Goal: Task Accomplishment & Management: Complete application form

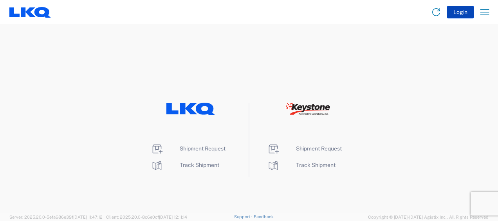
click at [461, 13] on button "Login" at bounding box center [460, 12] width 27 height 13
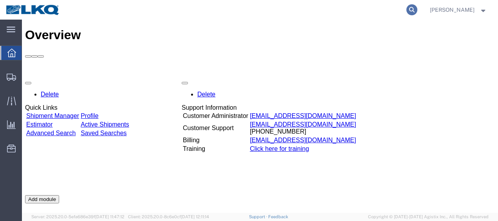
click at [418, 7] on icon at bounding box center [412, 9] width 11 height 11
click at [282, 10] on input "search" at bounding box center [287, 9] width 238 height 19
type input "57035271"
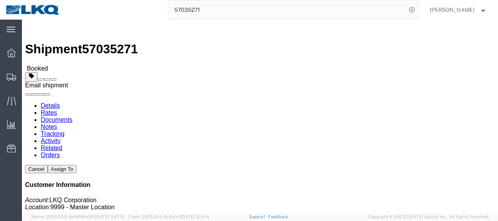
click span
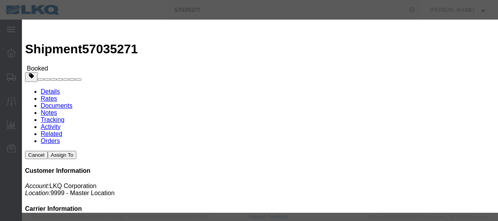
click input "text"
type input "mjvoyles@lkqcorp.com"
click input "Send a copy to my email."
checkbox input "true"
click input "LKQ Bill Of Lading"
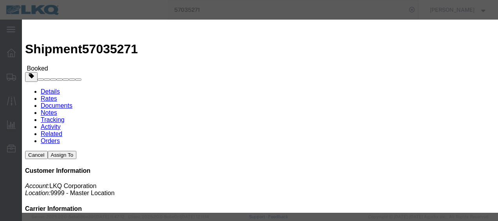
checkbox input "true"
click button "Send"
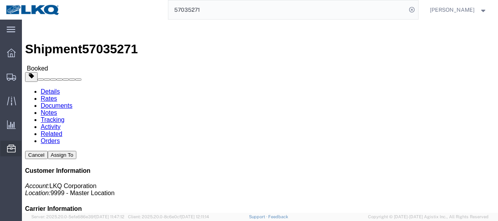
click at [0, 0] on span "Location Appointment" at bounding box center [0, 0] width 0 height 0
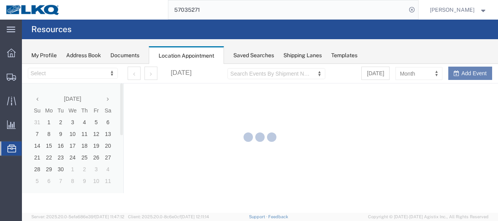
select select "28712"
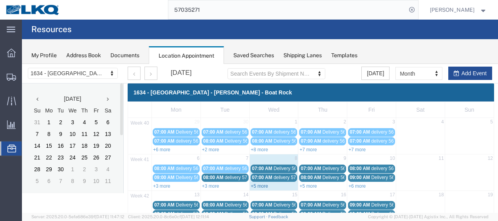
click at [257, 184] on link "+5 more" at bounding box center [259, 185] width 17 height 5
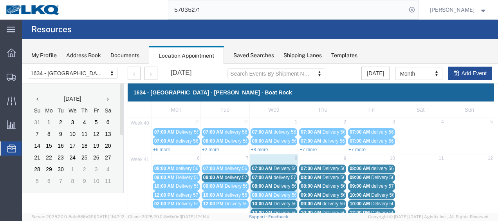
scroll to position [39, 0]
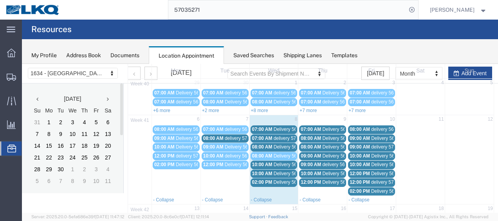
click at [275, 128] on span "Delivery 56682224" at bounding box center [293, 129] width 39 height 5
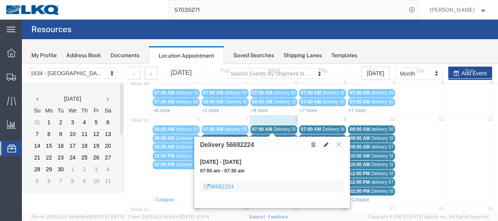
click at [279, 136] on span "delivery 57011673" at bounding box center [293, 138] width 38 height 5
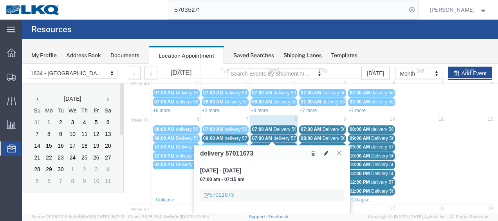
click at [326, 151] on icon at bounding box center [326, 152] width 5 height 5
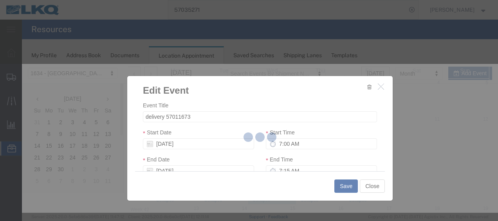
select select
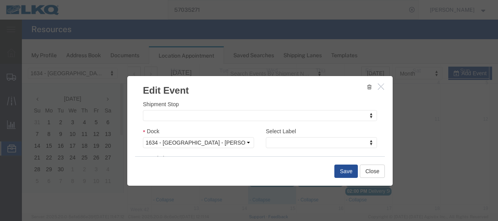
scroll to position [118, 0]
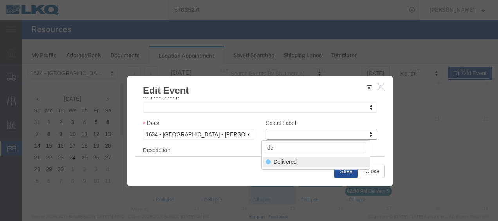
type input "de"
select select "40"
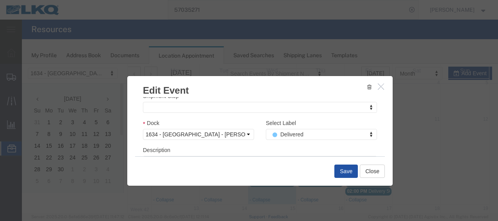
click at [349, 175] on button "Save" at bounding box center [347, 171] width 24 height 13
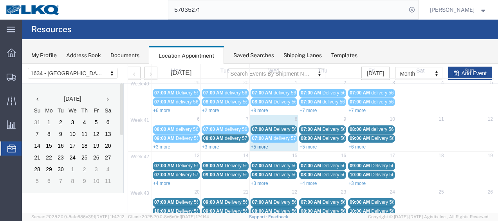
click at [255, 145] on link "+5 more" at bounding box center [259, 146] width 17 height 5
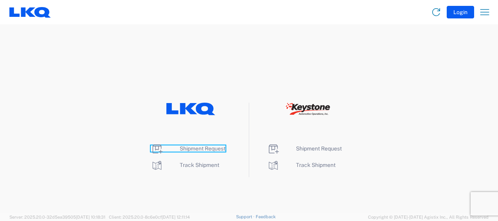
click at [197, 150] on span "Shipment Request" at bounding box center [203, 148] width 46 height 6
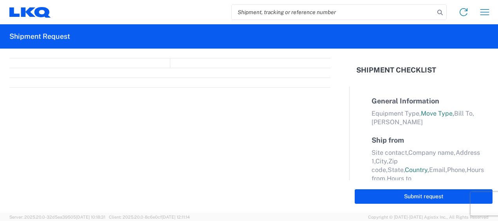
select select "FULL"
select select "LBS"
select select "IN"
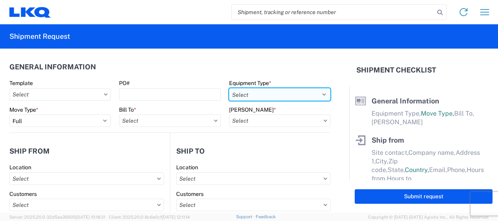
click at [310, 94] on select "Select 53’ Dry Van Flatbed Dropdeck (van) Lowboy (flatbed) Rail" at bounding box center [279, 94] width 101 height 13
select select "STDV"
click at [229, 88] on select "Select 53’ Dry Van Flatbed Dropdeck (van) Lowboy (flatbed) Rail" at bounding box center [279, 94] width 101 height 13
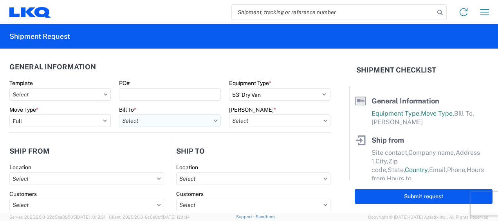
click at [201, 121] on input "text" at bounding box center [169, 120] width 101 height 13
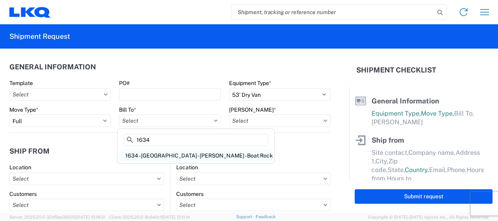
type input "1634"
click at [176, 155] on div "1634 - [GEOGRAPHIC_DATA] - [PERSON_NAME] - Boat Rock" at bounding box center [196, 155] width 154 height 13
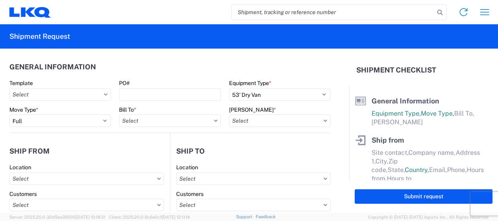
type input "1634 - [GEOGRAPHIC_DATA] - [PERSON_NAME] - Boat Rock"
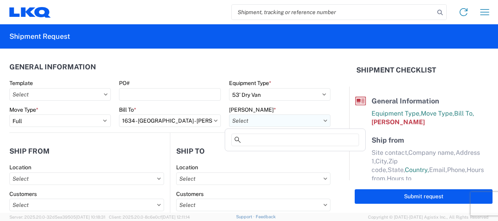
click at [304, 120] on input "text" at bounding box center [279, 120] width 101 height 13
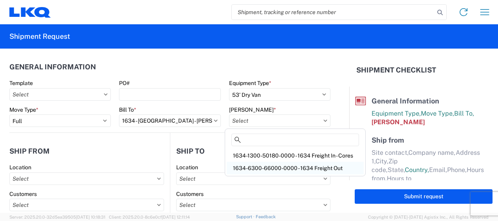
click at [306, 165] on div "1634-6300-66000-0000 - 1634 Freight Out" at bounding box center [295, 168] width 137 height 13
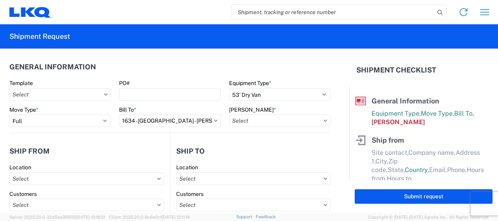
type input "1634-6300-66000-0000 - 1634 Freight Out"
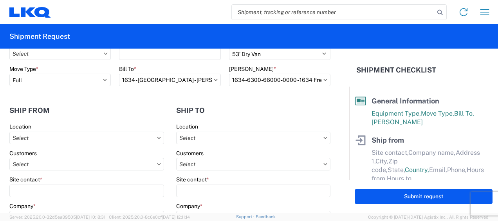
scroll to position [78, 0]
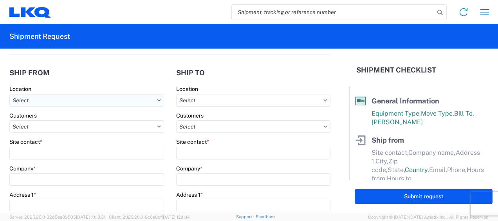
click at [121, 100] on input "text" at bounding box center [86, 100] width 155 height 13
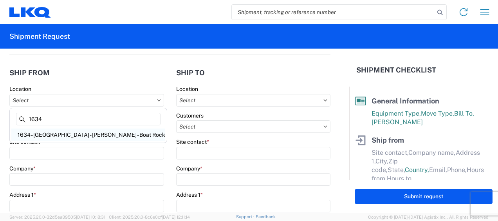
type input "1634"
click at [55, 134] on div "1634 - [GEOGRAPHIC_DATA] - [PERSON_NAME] - Boat Rock" at bounding box center [88, 135] width 154 height 13
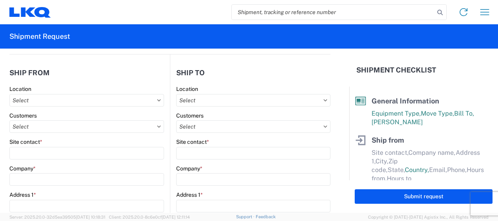
type input "1634 - [GEOGRAPHIC_DATA] - [PERSON_NAME] - Boat Rock"
type input "LKQ Corporation"
type input "6320 Boat Rock Blvd SW"
type input "Atlanta"
type input "30336"
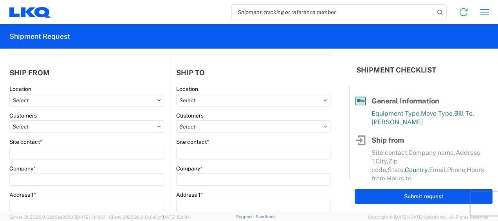
select select "GA"
select select "US"
type input "678-399-8501"
type input "00:00"
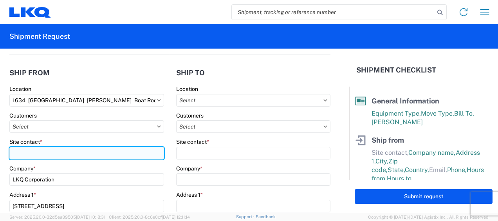
click at [46, 150] on input "Site contact *" at bounding box center [86, 153] width 155 height 13
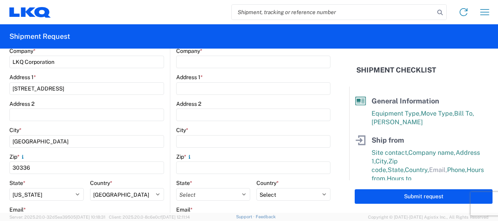
scroll to position [274, 0]
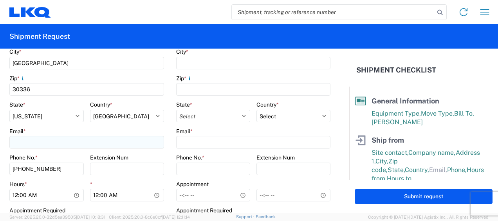
type input "jason v"
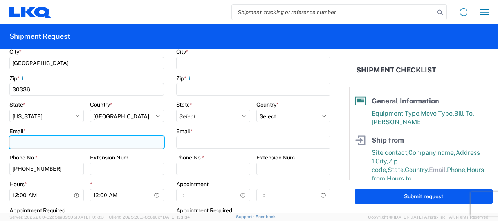
click at [51, 144] on input "Email *" at bounding box center [86, 142] width 155 height 13
type input "mjvoyles@lkqcorp.com"
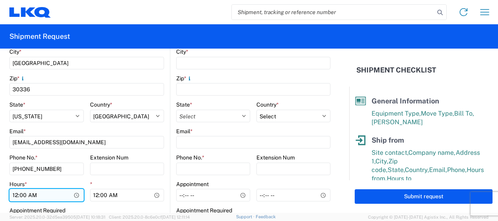
click at [15, 196] on input "00:00" at bounding box center [46, 195] width 74 height 13
type input "07:00"
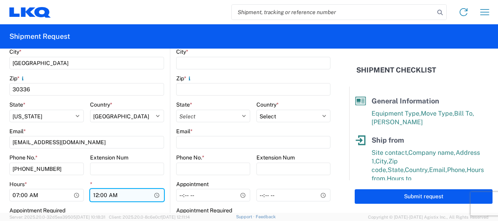
click at [94, 195] on input "00:00" at bounding box center [127, 195] width 74 height 13
type input "11:00"
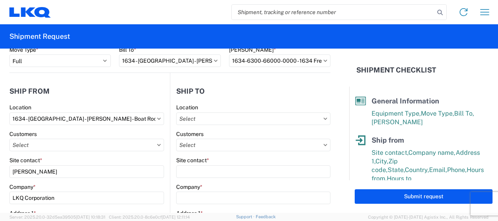
scroll to position [0, 0]
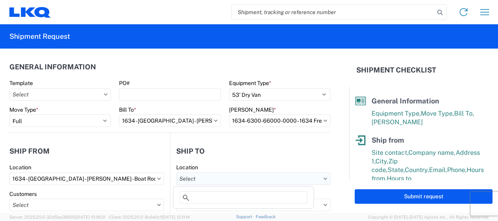
click at [303, 178] on input "text" at bounding box center [253, 178] width 154 height 13
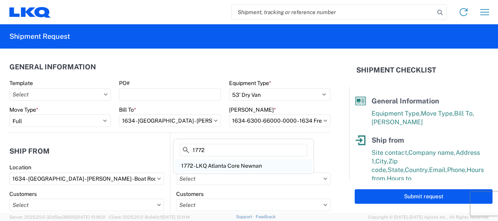
type input "1772"
click at [229, 165] on div "1772 - LKQ Atlanta Core Newnan" at bounding box center [243, 165] width 137 height 13
type input "1772 - LKQ Atlanta Core Newnan"
type input "LKQ Corporation"
type input "32 Dart Rd"
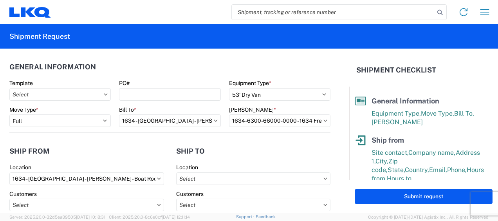
type input "Newnan"
type input "30265"
select select "US"
type input "678-854-9960"
type input "06:00"
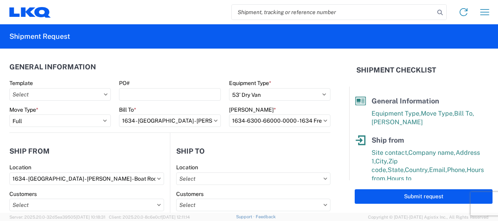
type input "14:30"
select select
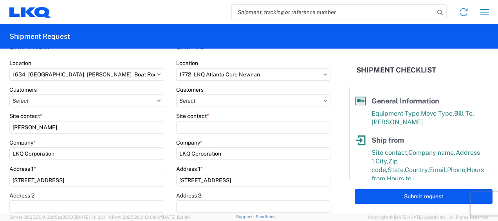
scroll to position [118, 0]
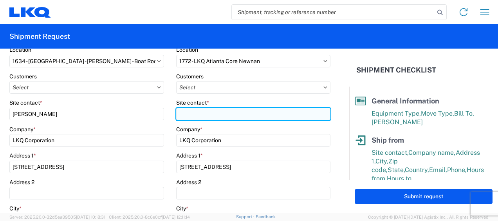
click at [221, 114] on input "Site contact *" at bounding box center [253, 114] width 154 height 13
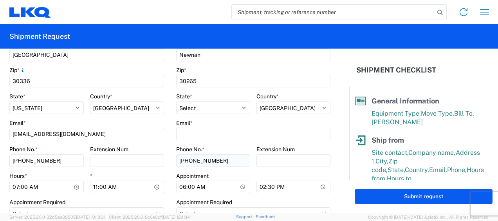
scroll to position [313, 0]
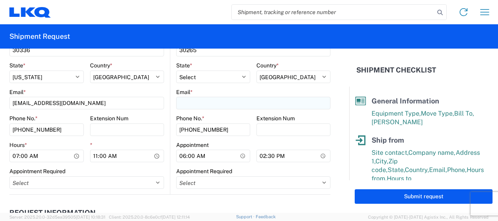
type input "brian schmidt"
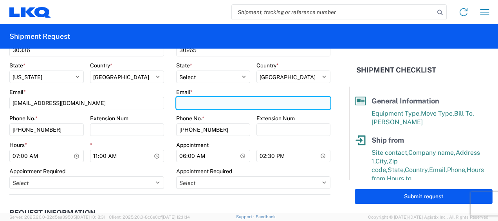
click at [210, 103] on input "Email *" at bounding box center [253, 103] width 154 height 13
type input "jbschmidt@lkqcorp.com"
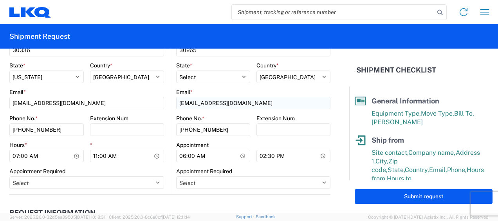
type input "jason v"
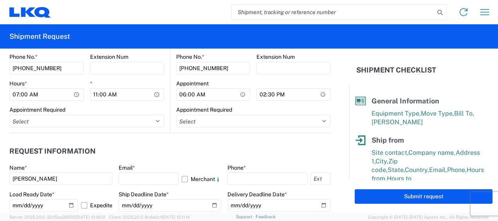
scroll to position [392, 0]
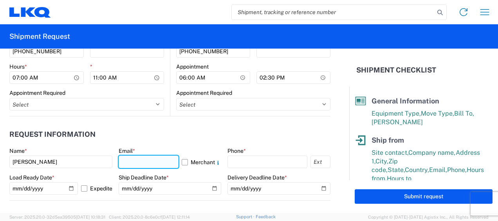
click at [161, 160] on input "text" at bounding box center [149, 162] width 60 height 13
type input "mjvoyles@lkqcorp.com"
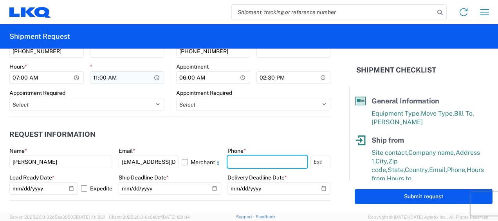
type input "6783998501"
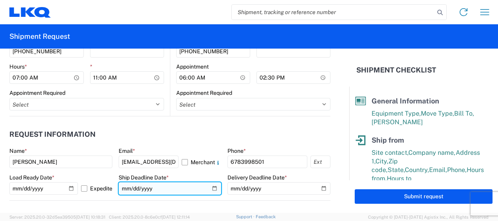
click at [125, 187] on input "date" at bounding box center [170, 188] width 103 height 13
type input "2025-10-10"
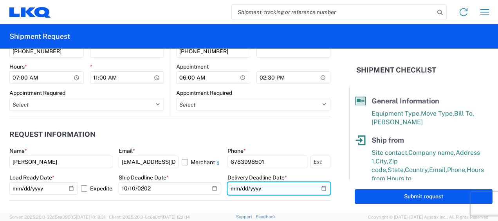
click at [232, 188] on input "date" at bounding box center [279, 188] width 103 height 13
type input "2025-10-10"
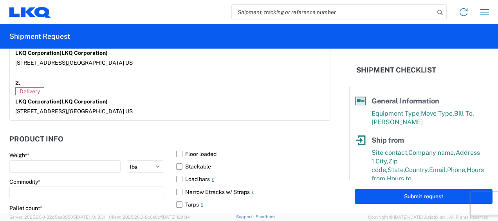
scroll to position [705, 0]
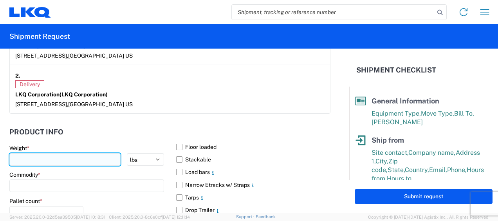
click at [90, 159] on input "number" at bounding box center [64, 159] width 111 height 13
type input "42000"
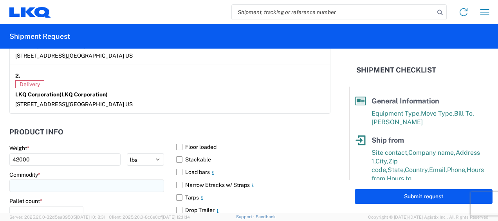
click at [90, 185] on input at bounding box center [86, 185] width 155 height 13
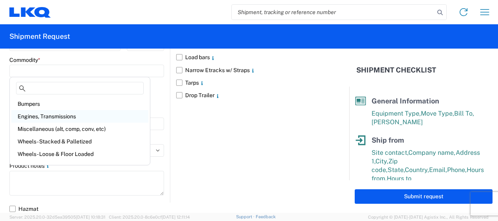
click at [57, 115] on div "Engines, Transmissions" at bounding box center [79, 116] width 137 height 13
type input "Engines, Transmissions"
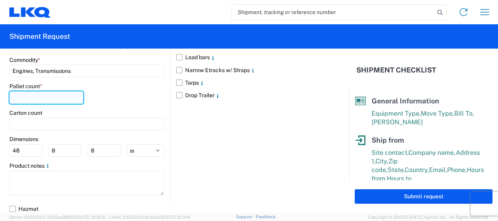
click at [47, 98] on input "number" at bounding box center [46, 97] width 74 height 13
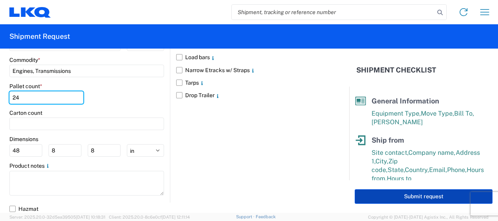
type input "24"
click at [418, 195] on button "Submit request" at bounding box center [424, 196] width 138 height 14
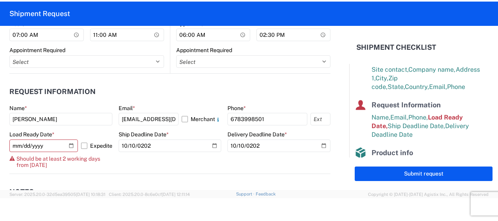
scroll to position [405, 0]
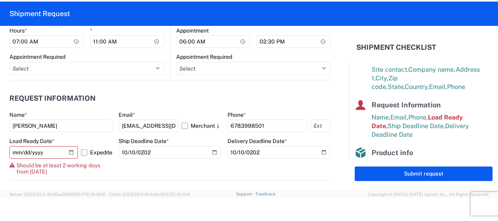
click at [81, 151] on label "Expedite" at bounding box center [96, 152] width 31 height 13
click at [0, 0] on input "Expedite" at bounding box center [0, 0] width 0 height 0
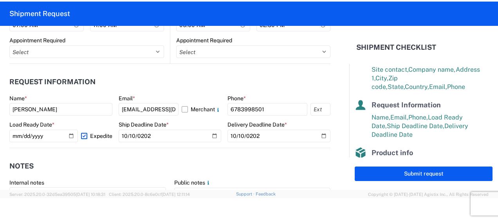
scroll to position [444, 0]
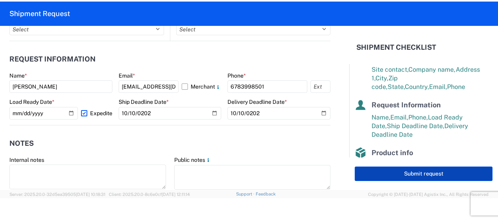
click at [429, 174] on button "Submit request" at bounding box center [424, 174] width 138 height 14
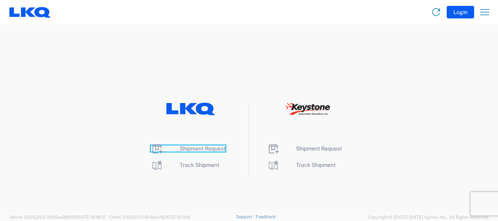
click at [194, 148] on span "Shipment Request" at bounding box center [203, 148] width 46 height 6
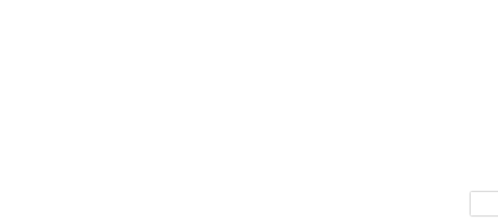
select select "FULL"
select select "LBS"
select select "IN"
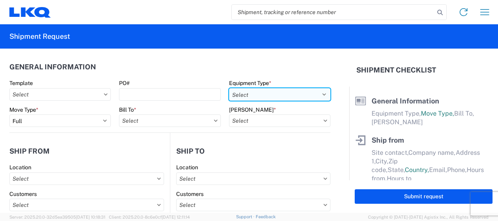
click at [310, 93] on select "Select 53’ Dry Van Flatbed Dropdeck (van) Lowboy (flatbed) Rail" at bounding box center [279, 94] width 101 height 13
select select "STDV"
click at [229, 88] on select "Select 53’ Dry Van Flatbed Dropdeck (van) Lowboy (flatbed) Rail" at bounding box center [279, 94] width 101 height 13
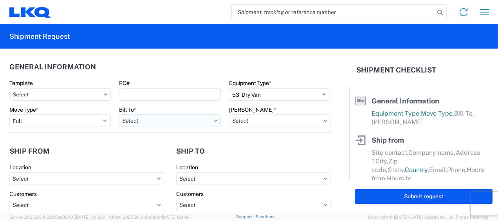
click at [180, 120] on input "text" at bounding box center [169, 120] width 101 height 13
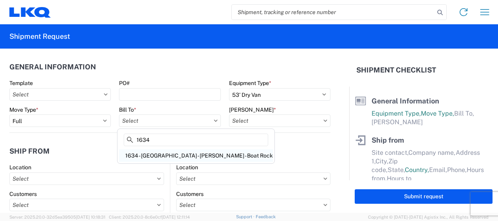
type input "1634"
drag, startPoint x: 168, startPoint y: 154, endPoint x: 183, endPoint y: 149, distance: 15.7
click at [168, 154] on div "1634 - [GEOGRAPHIC_DATA] - [PERSON_NAME] - Boat Rock" at bounding box center [196, 155] width 154 height 13
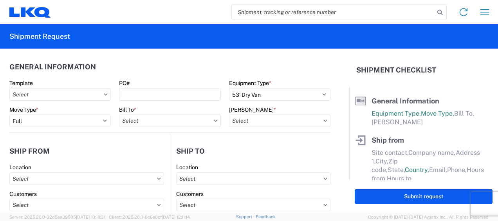
type input "1634 - [GEOGRAPHIC_DATA] - [PERSON_NAME] - Boat Rock"
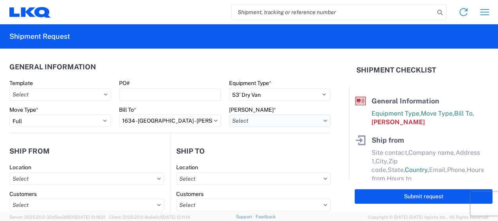
click at [302, 119] on input "text" at bounding box center [279, 120] width 101 height 13
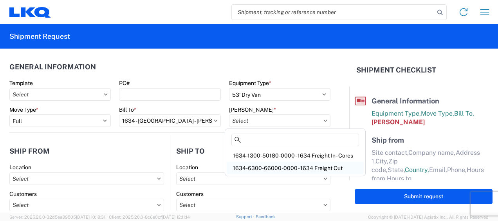
click at [295, 168] on div "1634-6300-66000-0000 - 1634 Freight Out" at bounding box center [295, 168] width 137 height 13
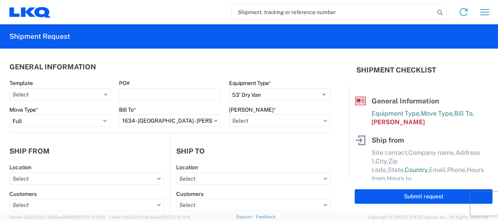
type input "1634-6300-66000-0000 - 1634 Freight Out"
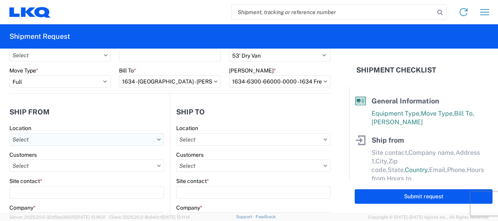
click at [78, 139] on input "text" at bounding box center [86, 139] width 155 height 13
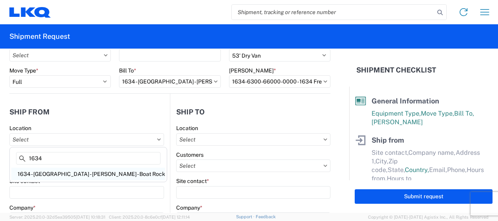
type input "1634"
click at [72, 172] on div "1634 - [GEOGRAPHIC_DATA] - [PERSON_NAME] - Boat Rock" at bounding box center [88, 174] width 154 height 13
type input "1634 - [GEOGRAPHIC_DATA] - [PERSON_NAME] - Boat Rock"
type input "LKQ Corporation"
type input "6320 Boat Rock Blvd SW"
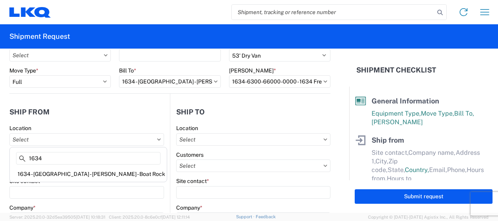
type input "Atlanta"
type input "30336"
select select "GA"
select select "US"
type input "678-399-8501"
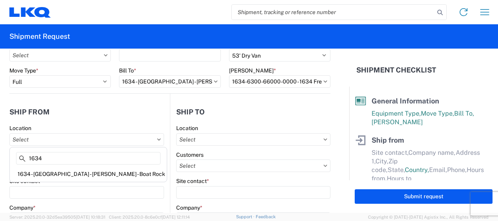
type input "00:00"
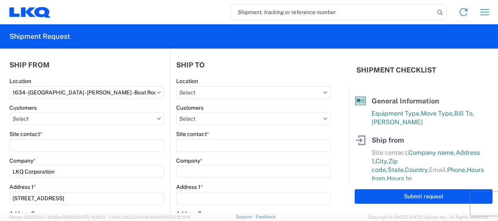
scroll to position [118, 0]
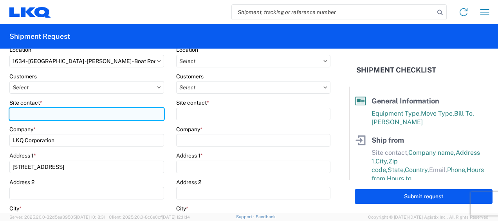
click at [34, 111] on input "Site contact *" at bounding box center [86, 114] width 155 height 13
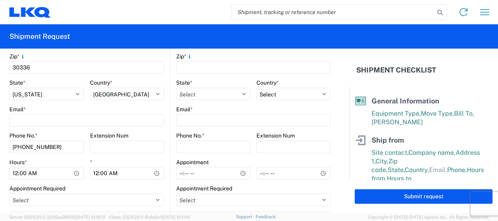
scroll to position [353, 0]
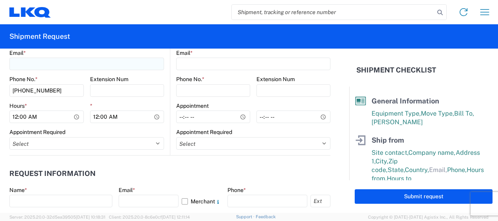
type input "jason v"
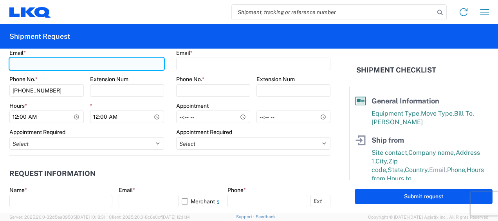
click at [46, 67] on input "Email *" at bounding box center [86, 64] width 155 height 13
type input "mjvoyles@lkqcorp.com"
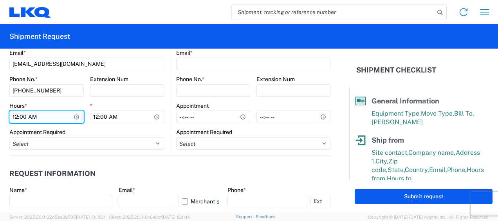
click at [16, 117] on input "00:00" at bounding box center [46, 116] width 74 height 13
type input "07:00"
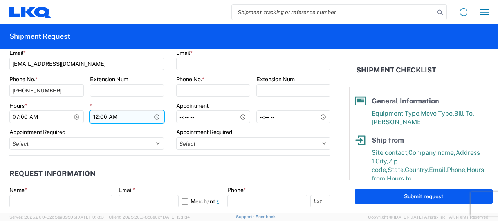
click at [95, 118] on input "00:00" at bounding box center [127, 116] width 74 height 13
click at [112, 116] on input "01:00" at bounding box center [127, 116] width 74 height 13
type input "13:00"
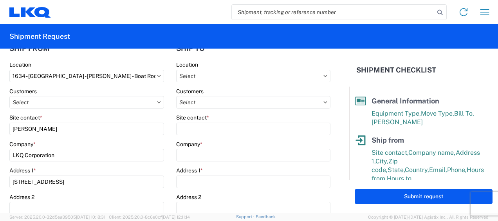
scroll to position [78, 0]
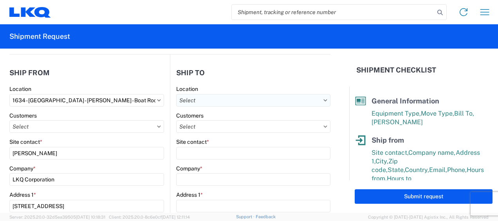
click at [299, 100] on input "text" at bounding box center [253, 100] width 154 height 13
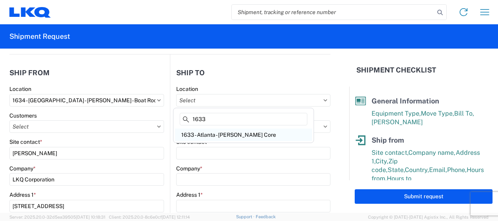
type input "1633"
click at [221, 134] on div "1633 - Atlanta - Knopf Core" at bounding box center [243, 135] width 137 height 13
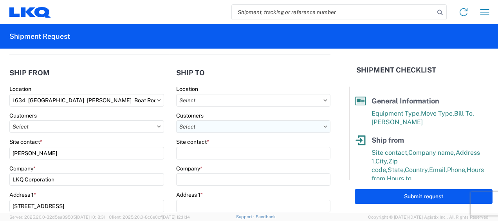
type input "1633 - Atlanta - Knopf Core"
type input "LKQ Corporation"
type input "4585 Frederick Dr SW"
type input "Atlanta"
type input "30336"
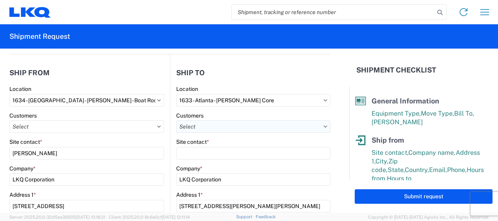
select select "US"
type input "404-293-3715"
select select "GA"
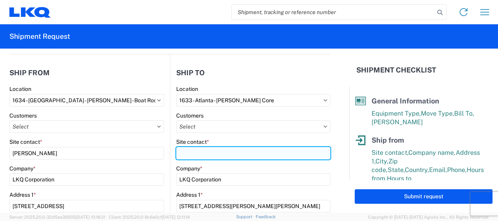
click at [197, 154] on input "Site contact *" at bounding box center [253, 153] width 154 height 13
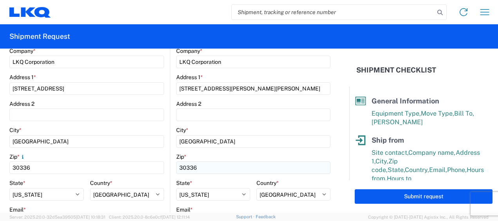
scroll to position [274, 0]
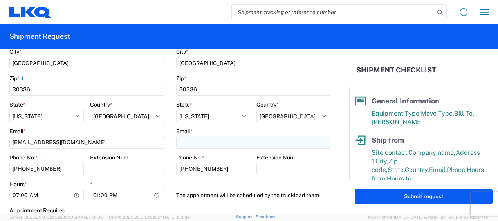
type input "rafael lopez"
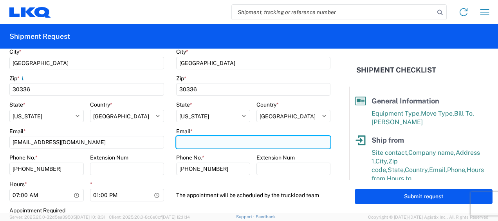
click at [194, 139] on input "Email *" at bounding box center [253, 142] width 154 height 13
type input "rafxlopez@lkqcorp.com"
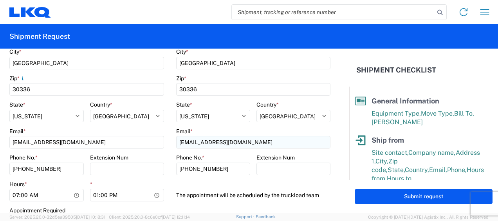
type input "jason voyles"
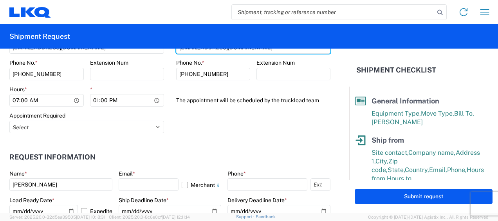
scroll to position [392, 0]
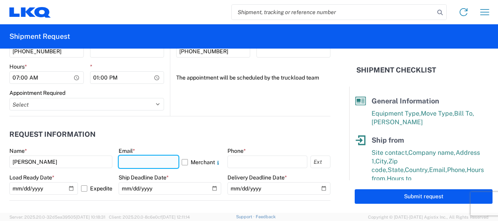
click at [158, 161] on input "text" at bounding box center [149, 162] width 60 height 13
type input "mjvoyles@lkqcorp.com"
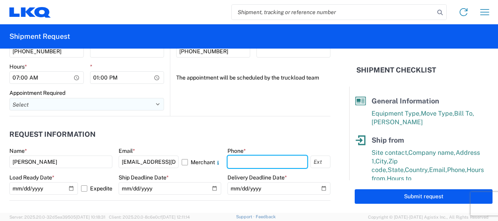
type input "6783998501"
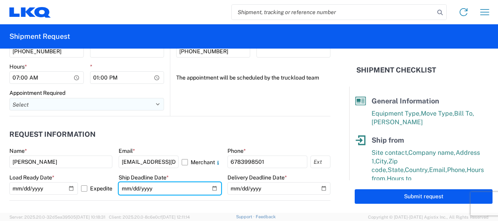
type input "2025-10-09"
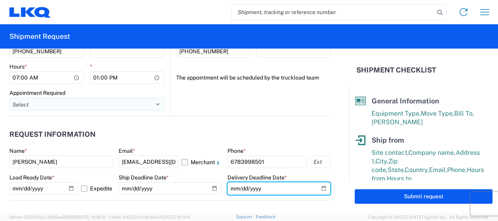
type input "2025-10-09"
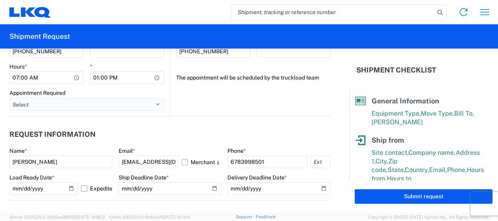
type input "44000"
type input "14"
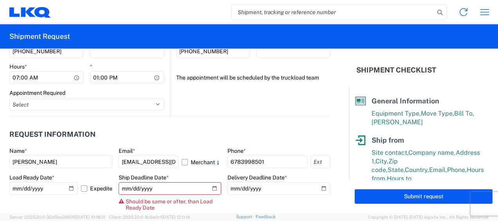
click at [81, 188] on label "Expedite" at bounding box center [96, 188] width 31 height 13
click at [0, 0] on input "Expedite" at bounding box center [0, 0] width 0 height 0
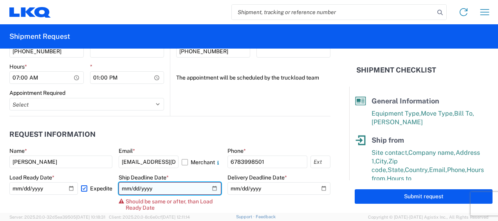
click at [132, 189] on input "2025-10-09" at bounding box center [170, 188] width 103 height 13
type input "2025-10-10"
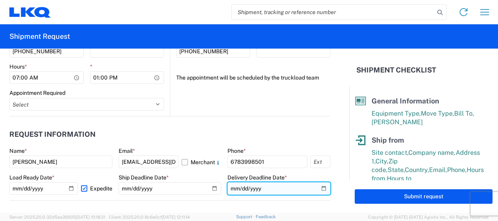
click at [238, 188] on input "2025-10-09" at bounding box center [279, 188] width 103 height 13
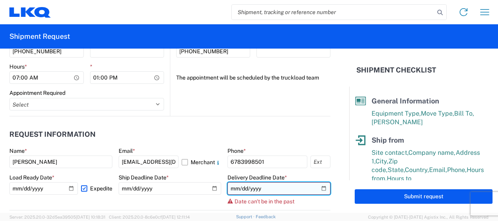
type input "2025-10-10"
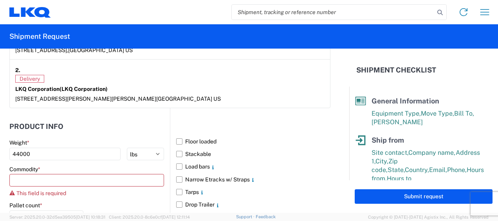
scroll to position [744, 0]
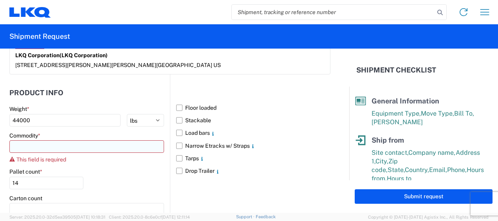
click at [119, 145] on input at bounding box center [86, 146] width 155 height 13
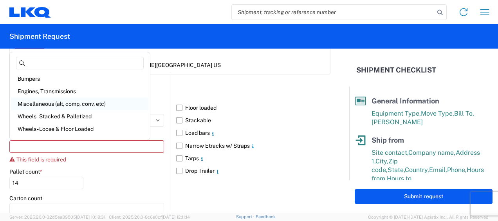
click at [56, 102] on div "Miscellaneous (alt, comp, conv, etc)" at bounding box center [79, 104] width 137 height 13
type input "Miscellaneous (alt, comp, conv, etc)"
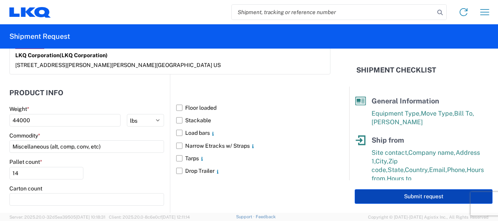
click at [413, 196] on button "Submit request" at bounding box center [424, 196] width 138 height 14
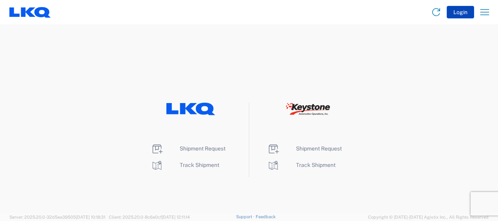
click at [460, 14] on button "Login" at bounding box center [460, 12] width 27 height 13
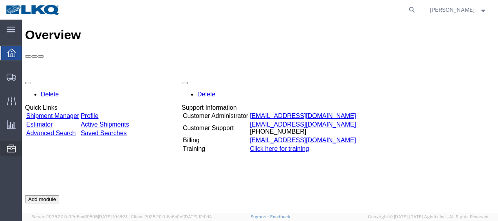
click at [0, 0] on span "Location Appointment" at bounding box center [0, 0] width 0 height 0
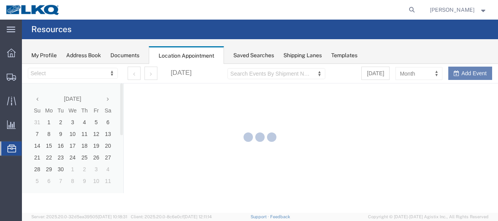
select select "28712"
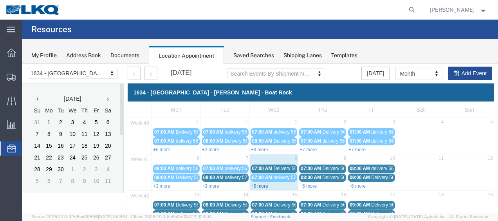
click at [255, 185] on link "+5 more" at bounding box center [259, 185] width 17 height 5
